Goal: Communication & Community: Answer question/provide support

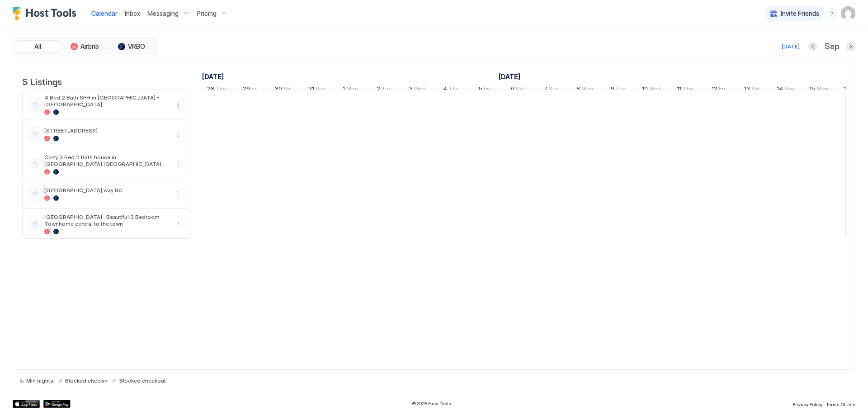
scroll to position [0, 502]
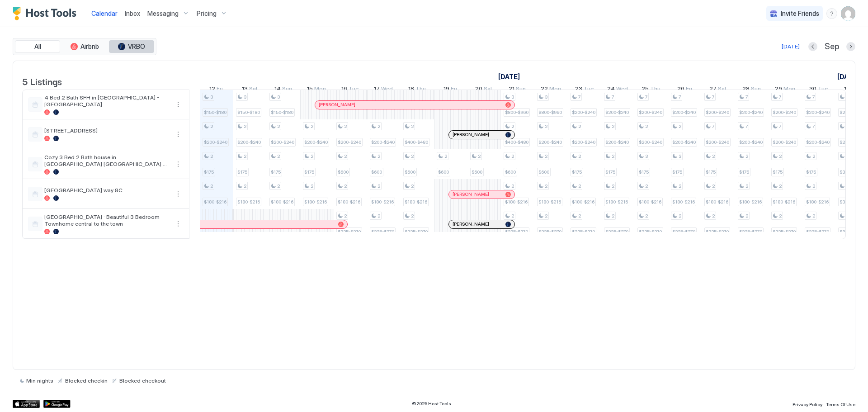
click at [128, 46] on span "VRBO" at bounding box center [136, 46] width 17 height 8
click at [92, 47] on span "Airbnb" at bounding box center [89, 46] width 19 height 8
click at [41, 43] on span "All" at bounding box center [37, 46] width 7 height 8
click at [124, 40] on button "VRBO" at bounding box center [131, 46] width 45 height 13
click at [85, 46] on span "Airbnb" at bounding box center [89, 46] width 19 height 8
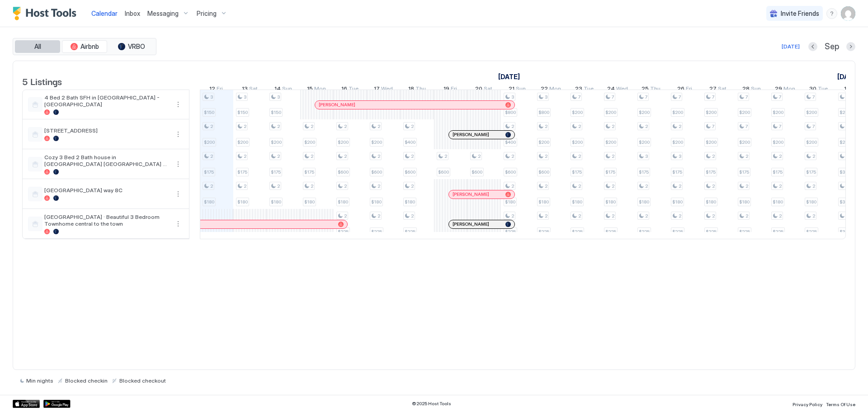
click at [28, 45] on button "All" at bounding box center [37, 46] width 45 height 13
click at [165, 11] on span "Messaging" at bounding box center [162, 13] width 31 height 8
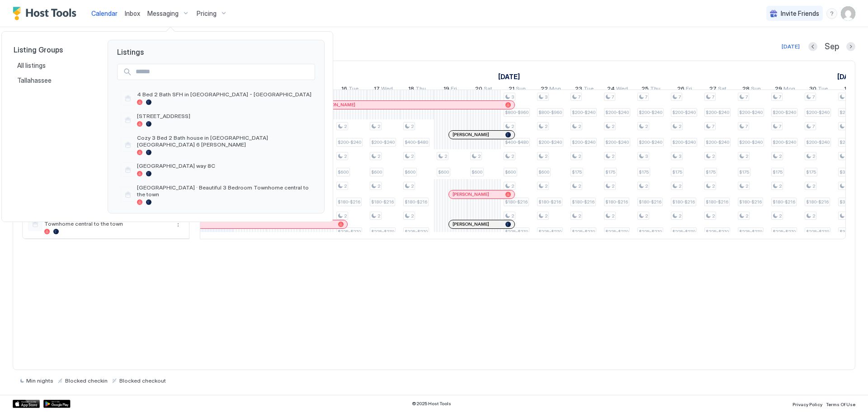
click at [344, 23] on div at bounding box center [434, 206] width 868 height 412
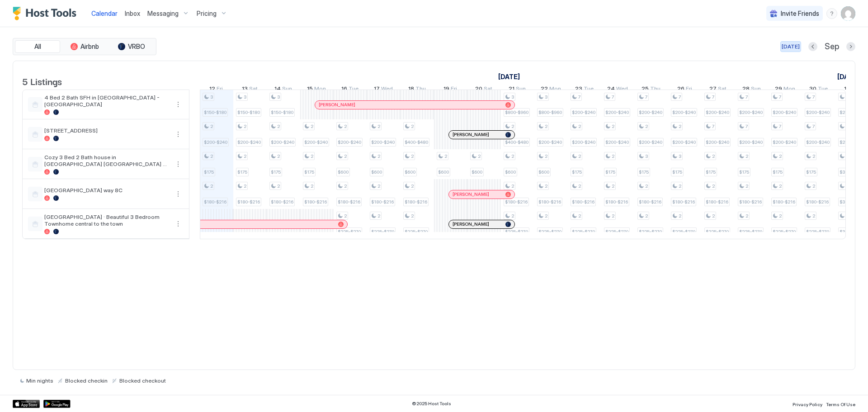
click at [792, 46] on div "[DATE]" at bounding box center [791, 46] width 18 height 8
click at [610, 28] on div "All Airbnb VRBO [DATE] [DATE] Listings [DATE] [DATE] [DATE] 28 Thu 29 Fri 30 Sa…" at bounding box center [434, 211] width 843 height 368
click at [100, 10] on span "Calendar" at bounding box center [104, 13] width 26 height 8
click at [161, 11] on span "Messaging" at bounding box center [162, 13] width 31 height 8
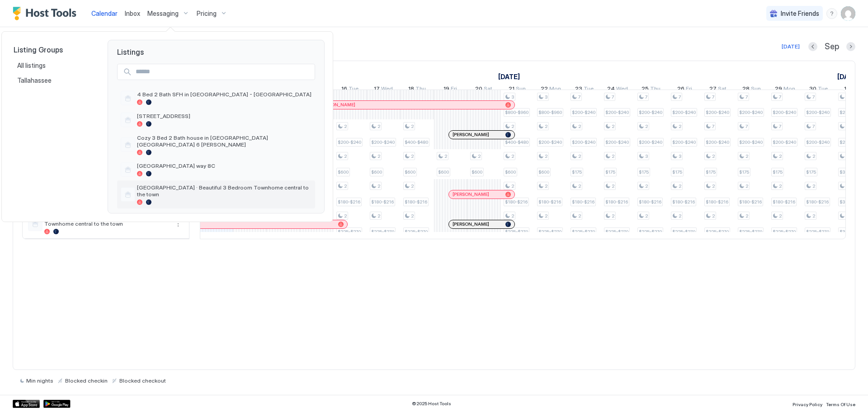
click at [171, 184] on span "[GEOGRAPHIC_DATA] · Beautiful 3 Bedroom Townhome central to the town" at bounding box center [224, 191] width 174 height 14
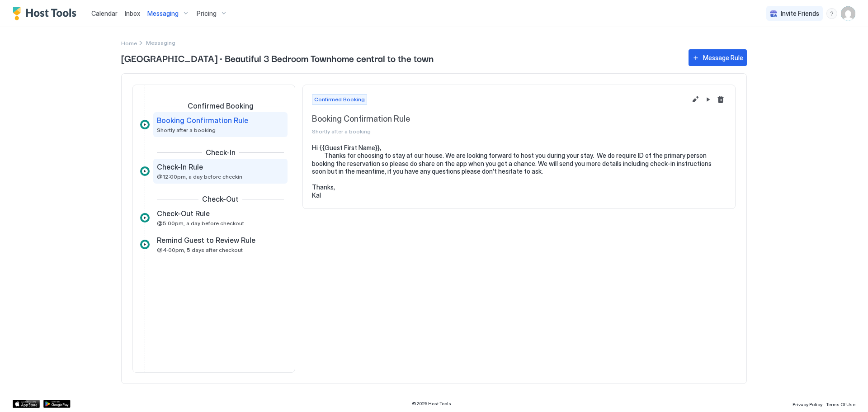
click at [184, 174] on span "@12:00pm, a day before checkin" at bounding box center [199, 176] width 85 height 7
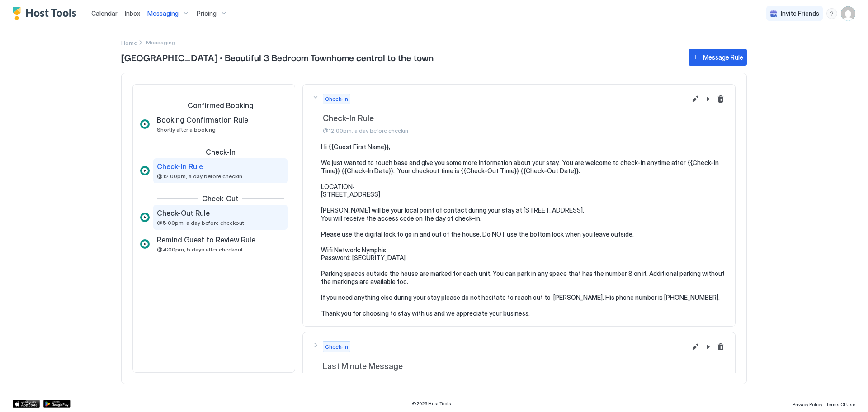
click at [190, 213] on span "Check-Out Rule" at bounding box center [183, 212] width 53 height 9
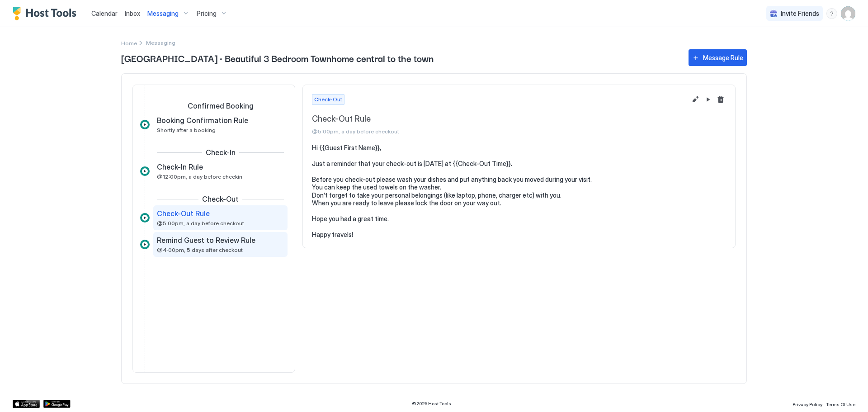
click at [188, 243] on span "Remind Guest to Review Rule" at bounding box center [206, 240] width 99 height 9
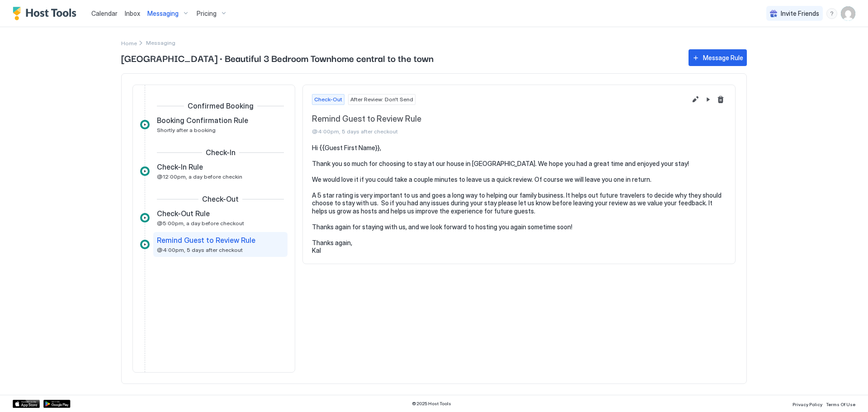
click at [134, 13] on span "Inbox" at bounding box center [132, 13] width 15 height 8
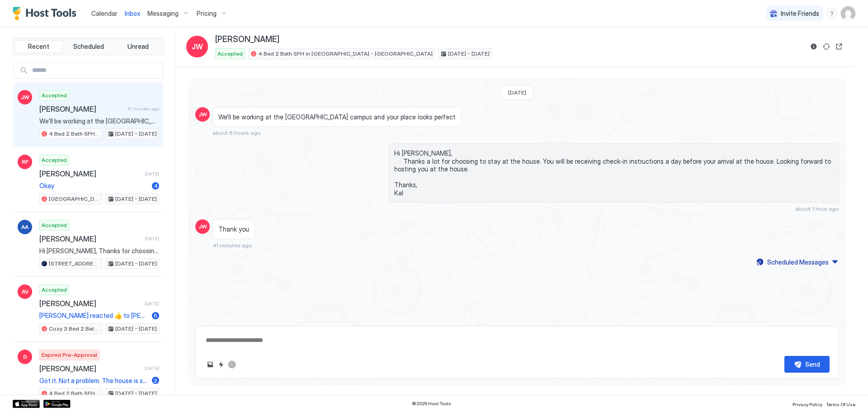
click at [533, 351] on div "Send" at bounding box center [517, 352] width 644 height 52
click at [308, 334] on textarea at bounding box center [517, 340] width 625 height 17
click at [332, 350] on div "Send" at bounding box center [517, 352] width 644 height 52
click at [244, 342] on textarea at bounding box center [517, 340] width 625 height 17
